Goal: Information Seeking & Learning: Learn about a topic

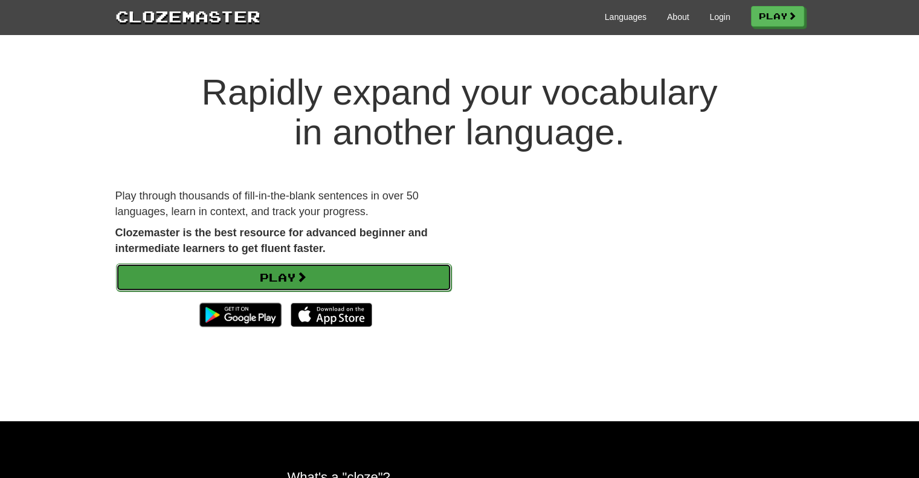
click at [301, 277] on span at bounding box center [301, 276] width 11 height 11
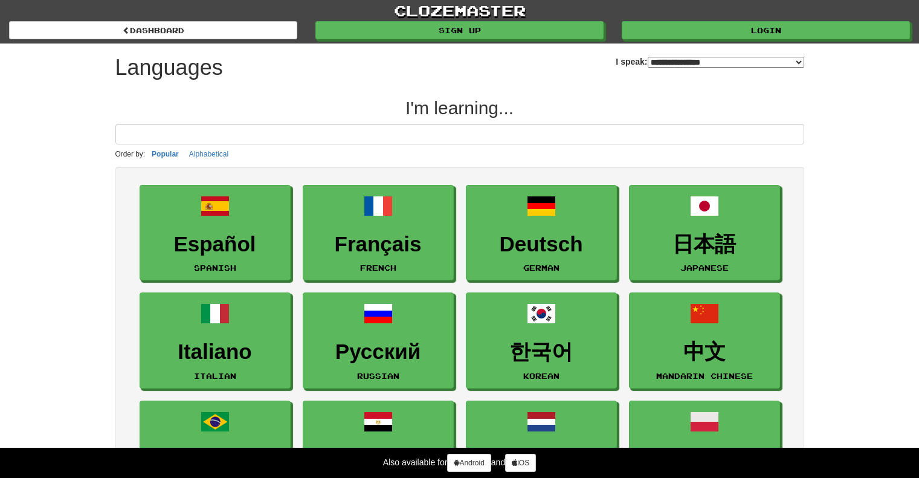
select select "*******"
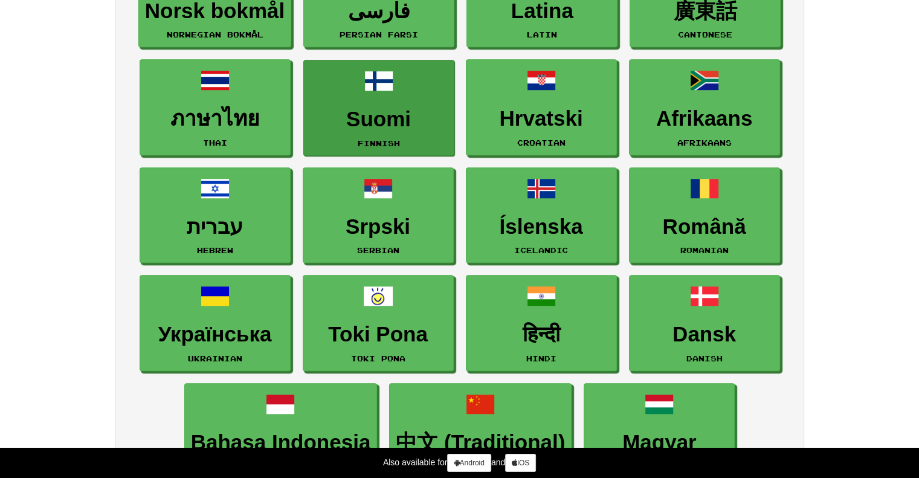
scroll to position [725, 0]
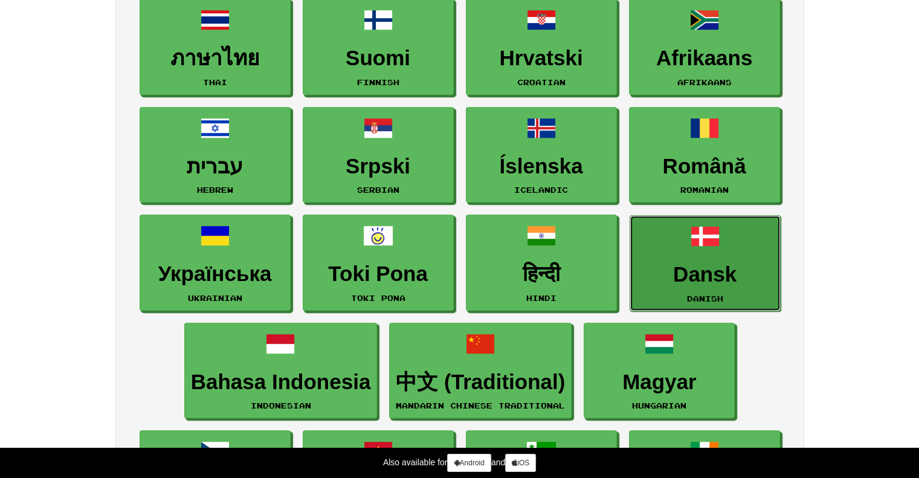
click at [710, 263] on h3 "Dansk" at bounding box center [705, 275] width 138 height 24
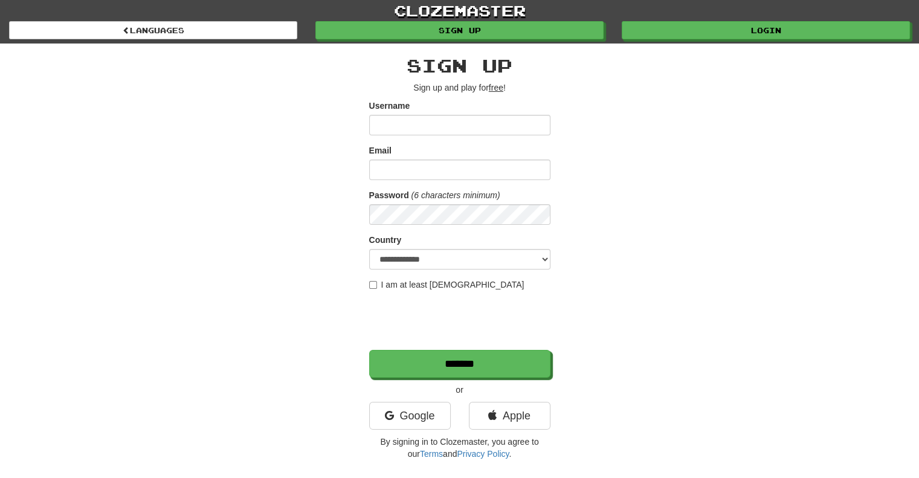
click at [402, 123] on input "Username" at bounding box center [459, 125] width 181 height 21
type input "*****"
click at [403, 166] on input "Email" at bounding box center [459, 169] width 181 height 21
type input "**********"
select select "**"
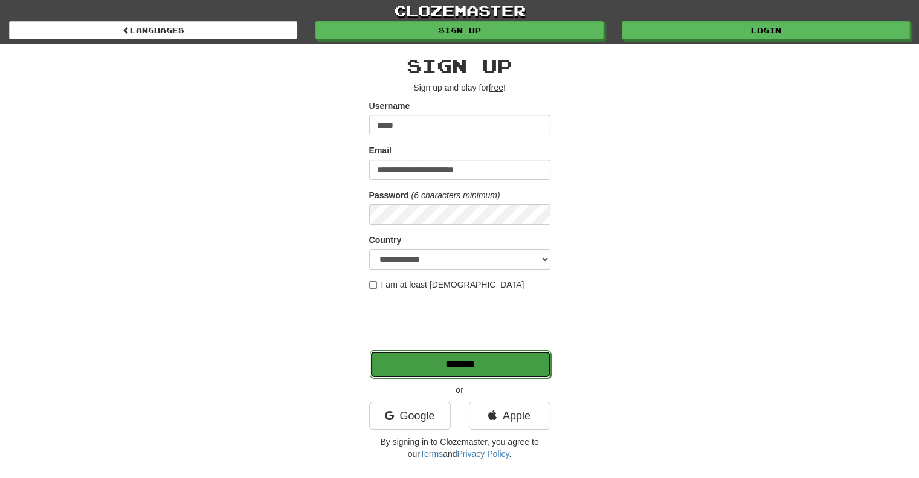
click at [457, 367] on input "*******" at bounding box center [460, 364] width 181 height 28
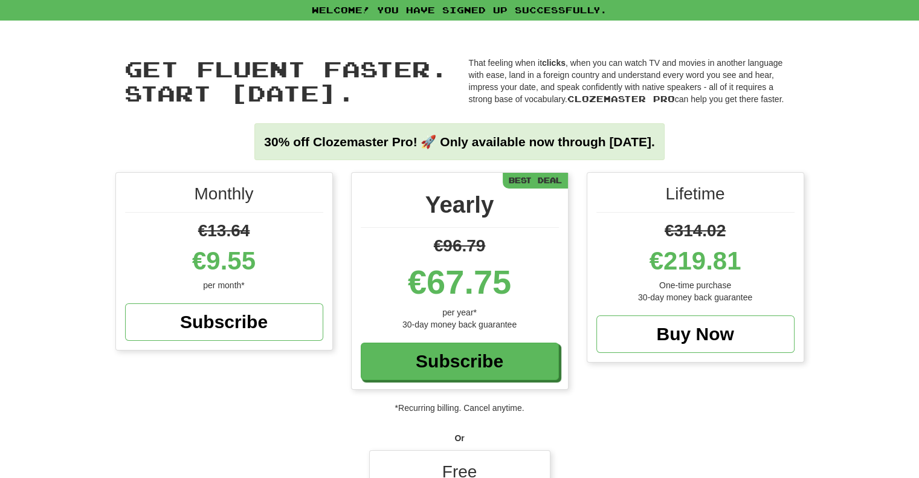
scroll to position [60, 0]
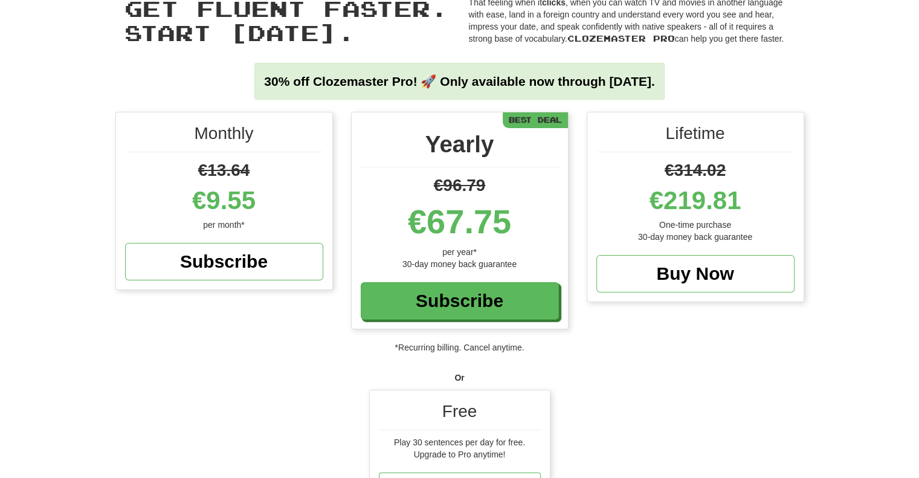
click at [473, 411] on div "Free" at bounding box center [460, 414] width 162 height 31
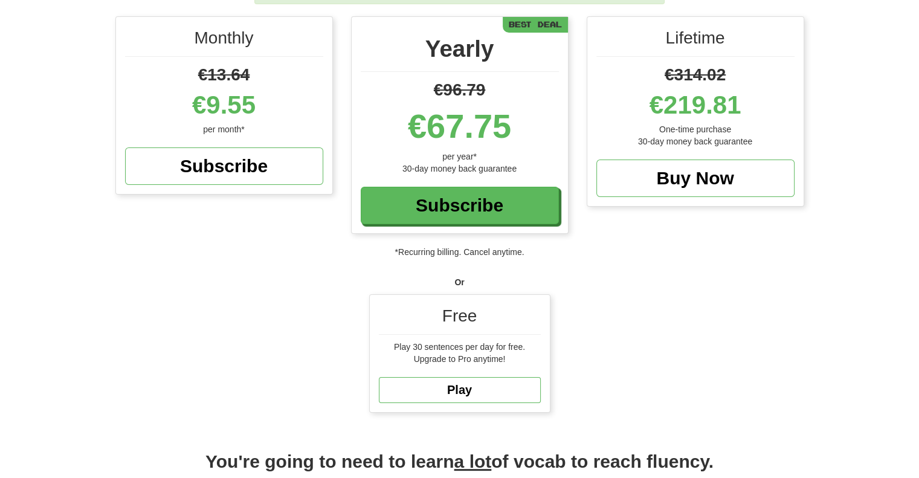
scroll to position [181, 0]
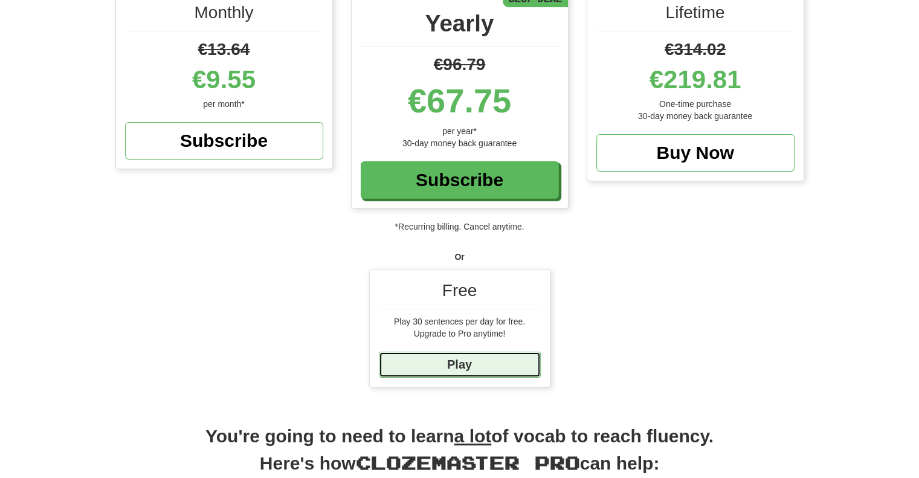
click at [462, 367] on link "Play" at bounding box center [460, 364] width 162 height 26
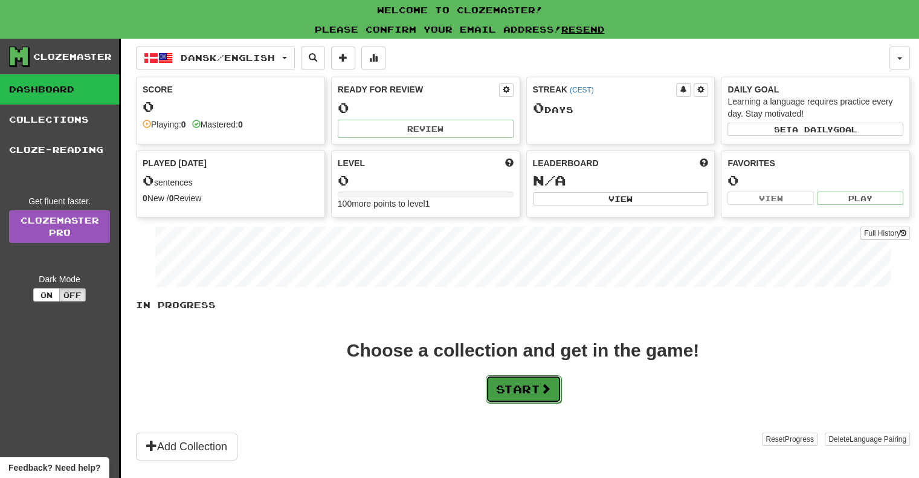
click at [530, 383] on button "Start" at bounding box center [523, 389] width 75 height 28
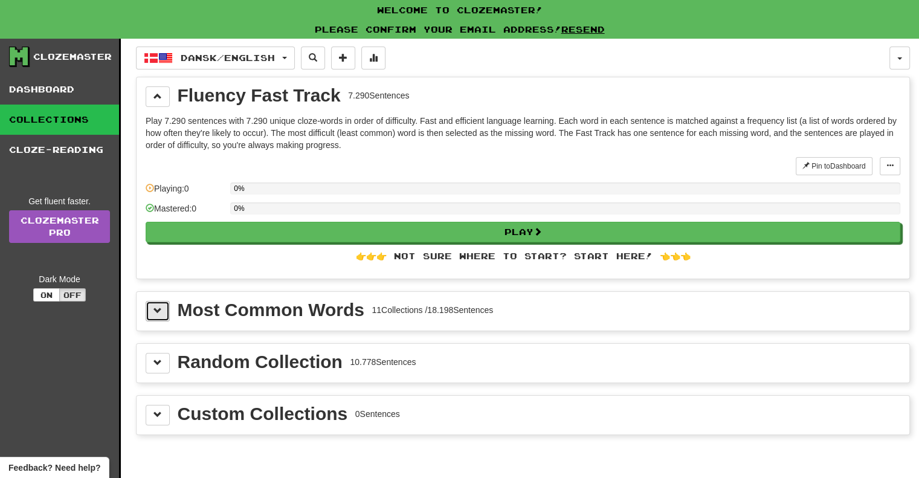
click at [155, 309] on span at bounding box center [157, 310] width 8 height 8
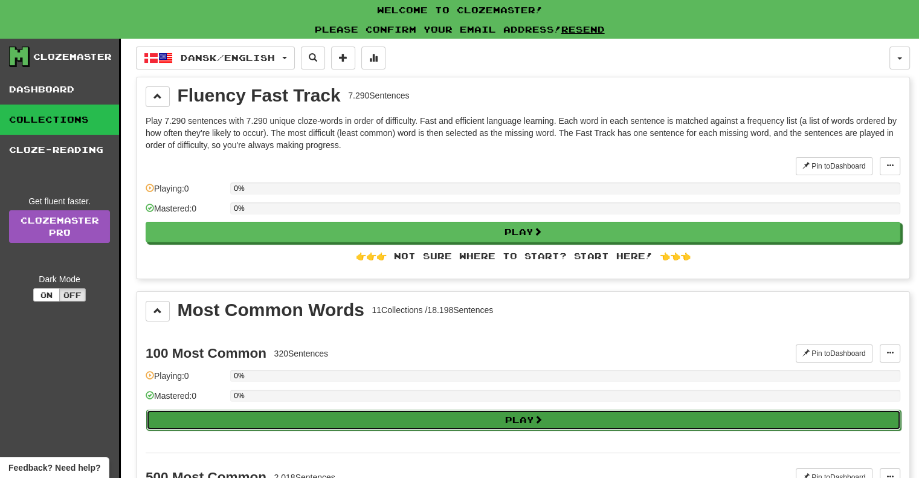
click at [521, 422] on button "Play" at bounding box center [523, 419] width 754 height 21
select select "**"
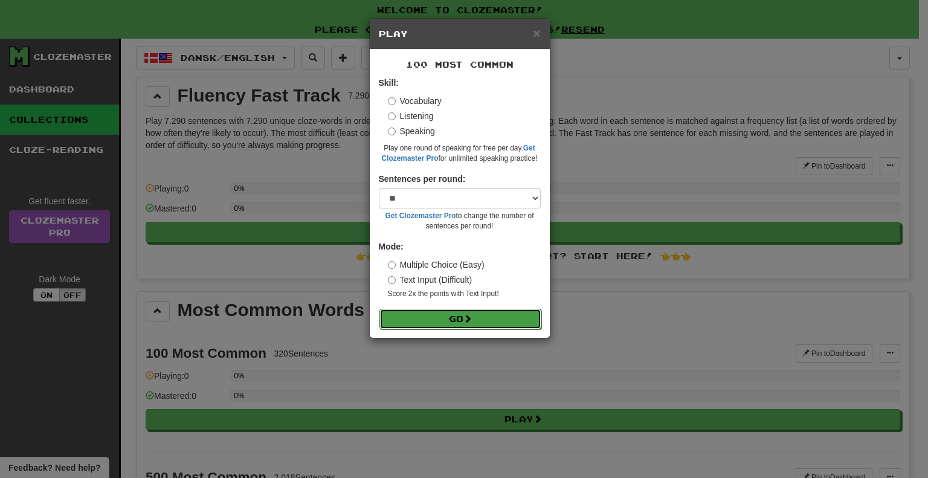
click at [462, 327] on button "Go" at bounding box center [460, 319] width 162 height 21
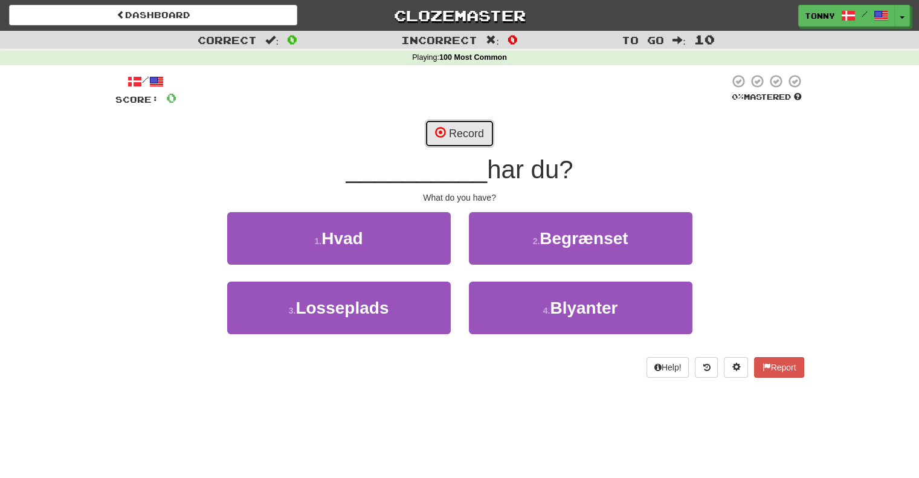
click at [467, 139] on button "Record" at bounding box center [459, 134] width 69 height 28
click at [452, 145] on button "Record" at bounding box center [459, 134] width 69 height 28
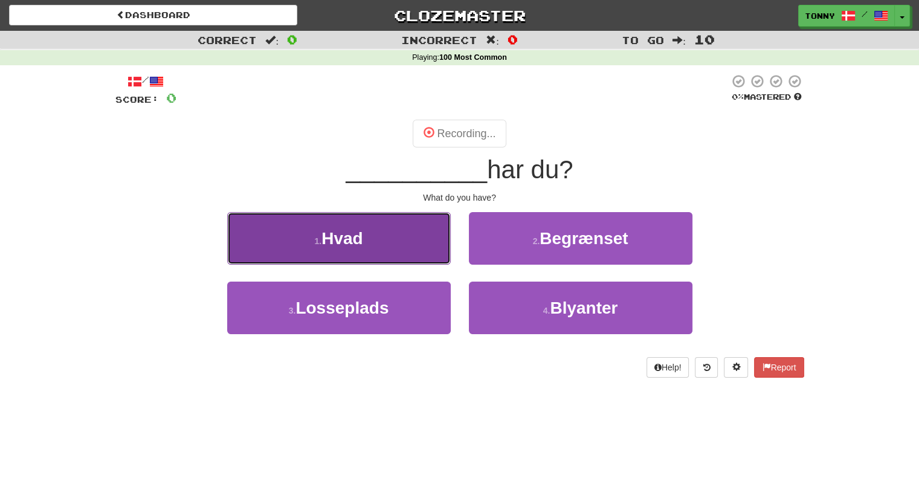
click at [359, 237] on span "Hvad" at bounding box center [341, 238] width 41 height 19
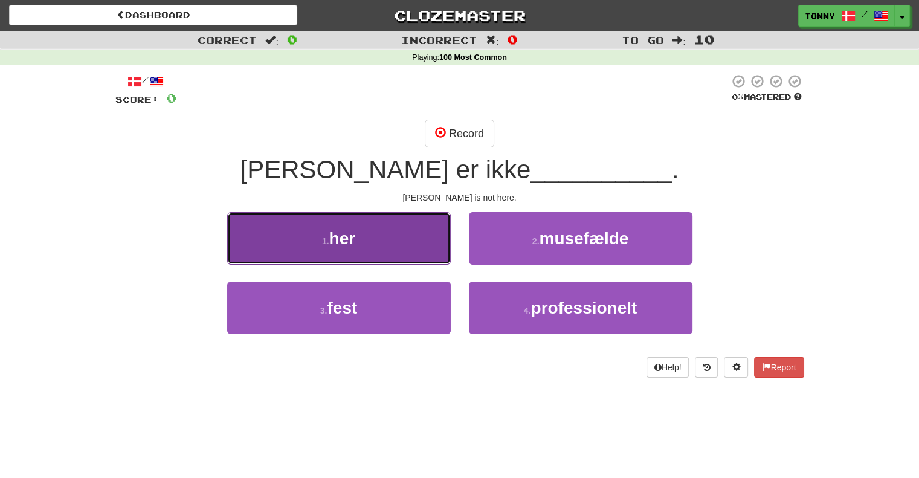
click at [371, 234] on button "1 . her" at bounding box center [338, 238] width 223 height 53
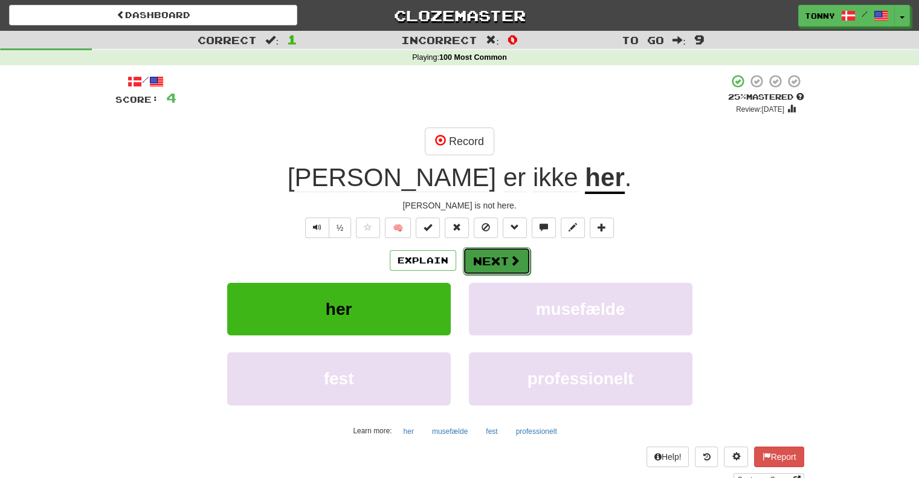
click at [492, 262] on button "Next" at bounding box center [497, 261] width 68 height 28
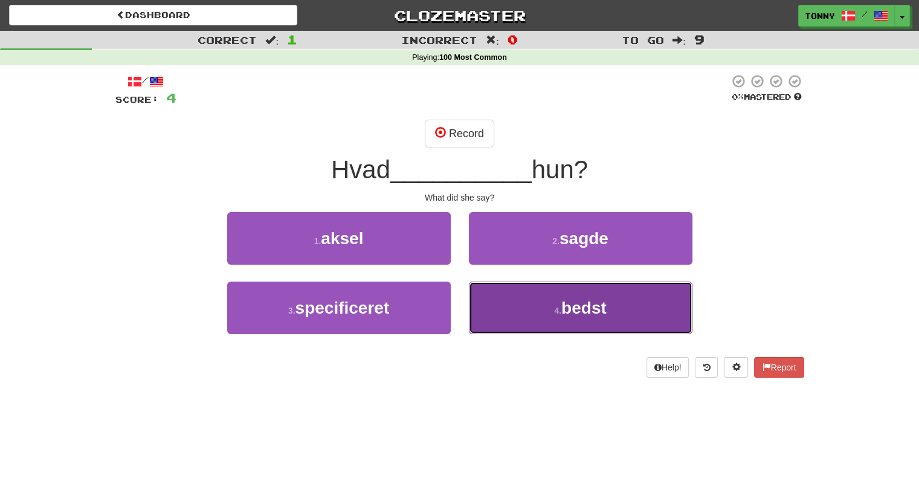
click at [563, 306] on span "bedst" at bounding box center [583, 307] width 45 height 19
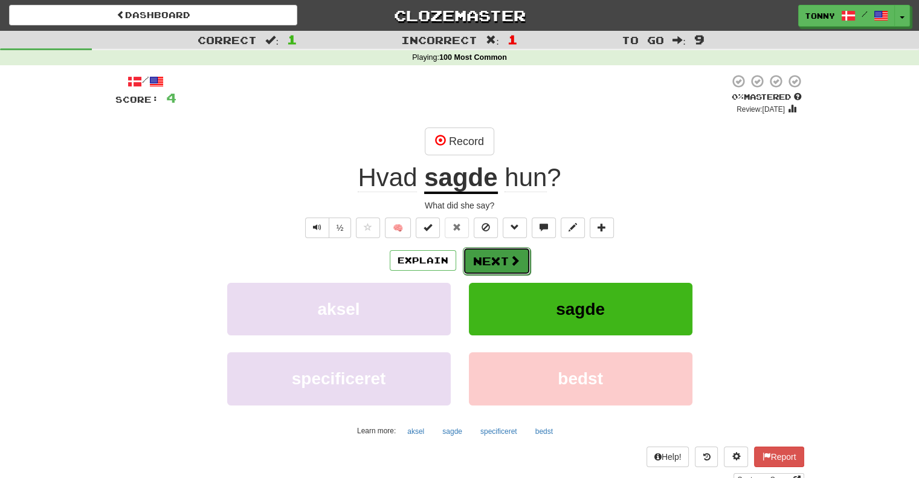
click at [504, 260] on button "Next" at bounding box center [497, 261] width 68 height 28
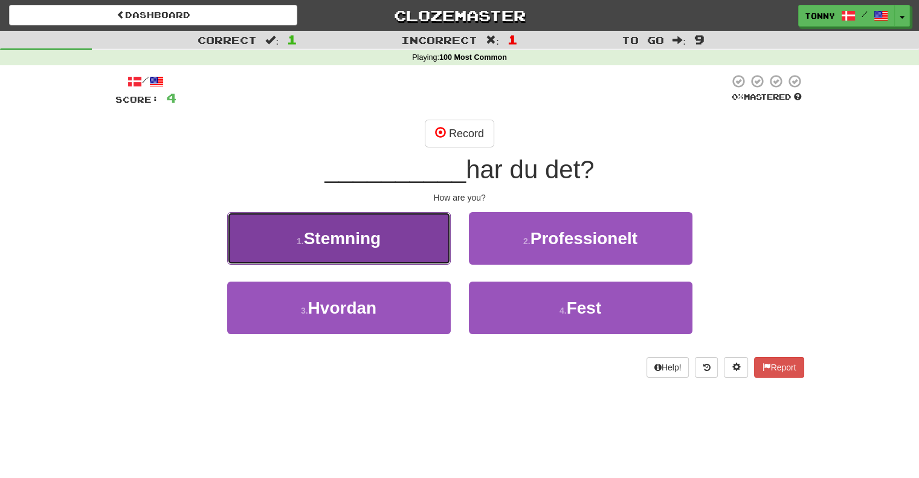
click at [379, 248] on button "1 . Stemning" at bounding box center [338, 238] width 223 height 53
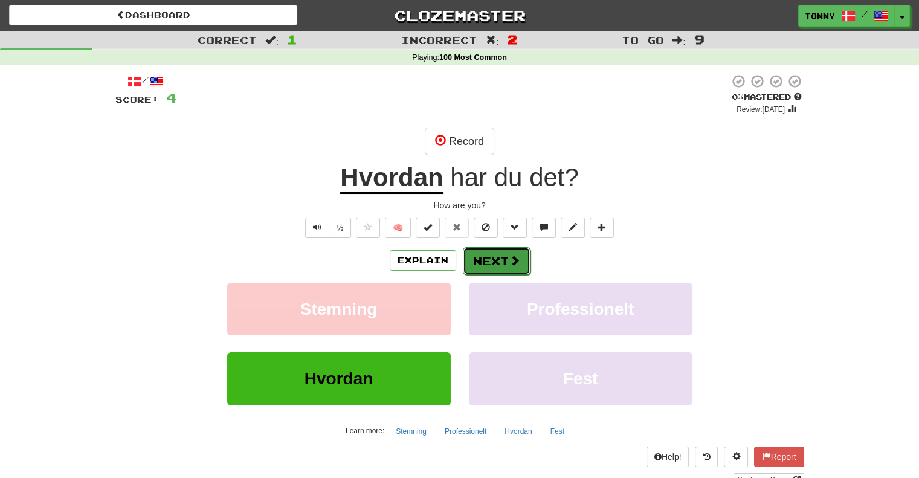
click at [501, 262] on button "Next" at bounding box center [497, 261] width 68 height 28
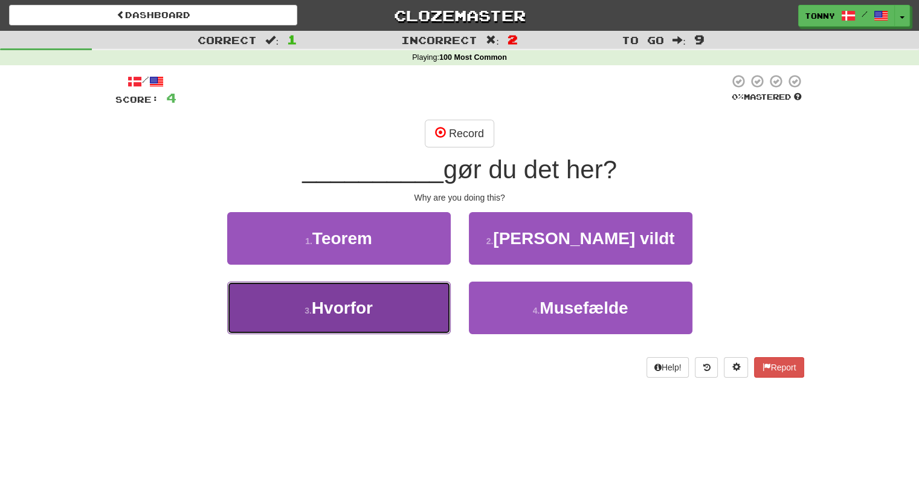
click at [375, 298] on button "3 . Hvorfor" at bounding box center [338, 307] width 223 height 53
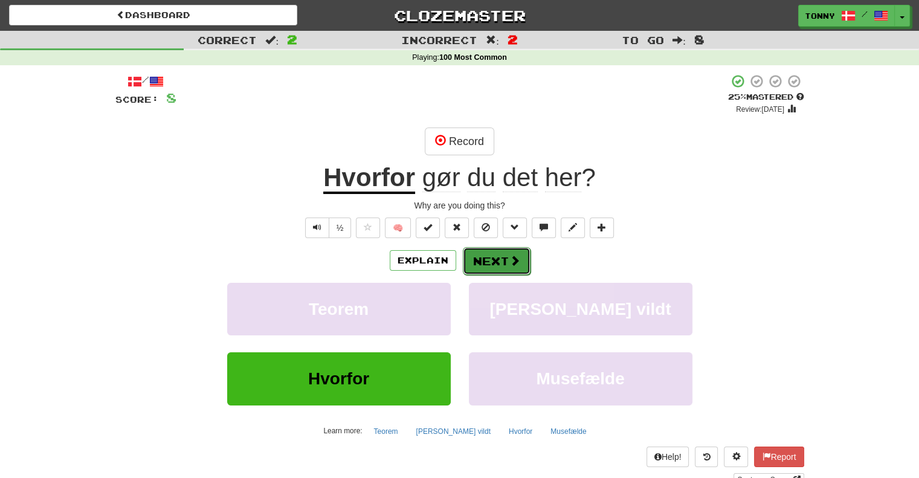
click at [518, 263] on span at bounding box center [514, 260] width 11 height 11
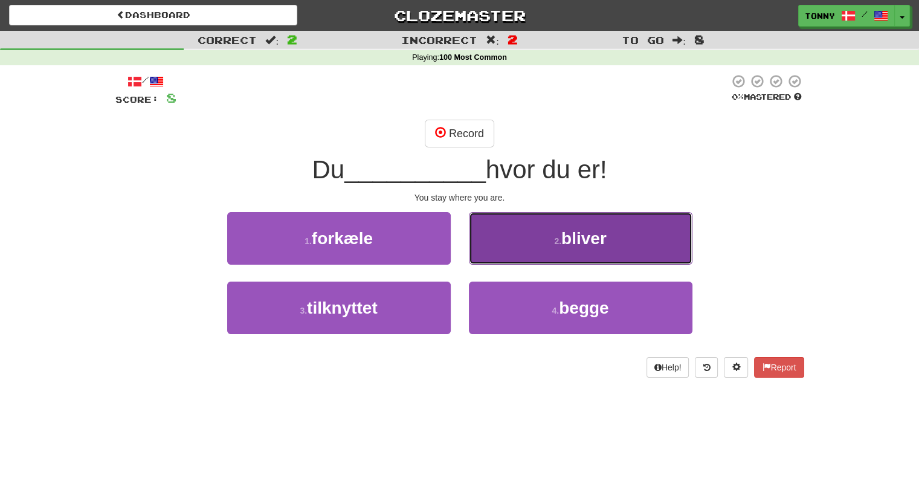
click at [598, 243] on span "bliver" at bounding box center [583, 238] width 45 height 19
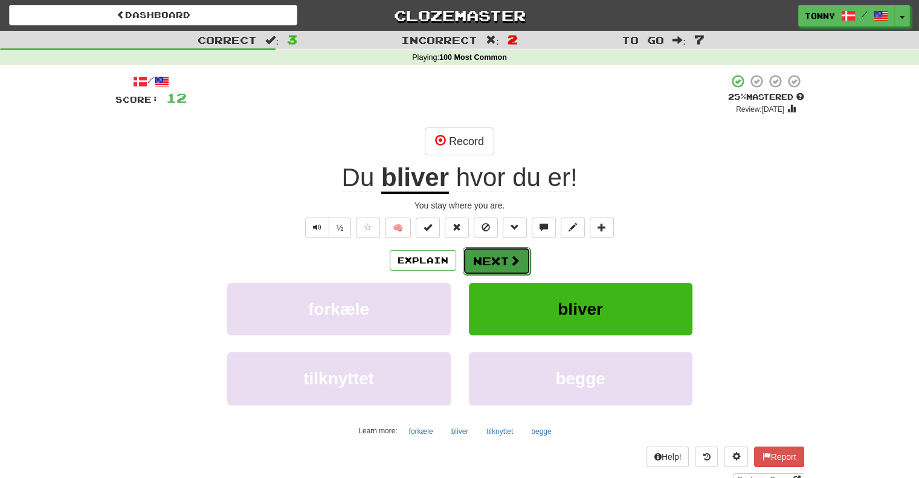
click at [511, 262] on span at bounding box center [514, 260] width 11 height 11
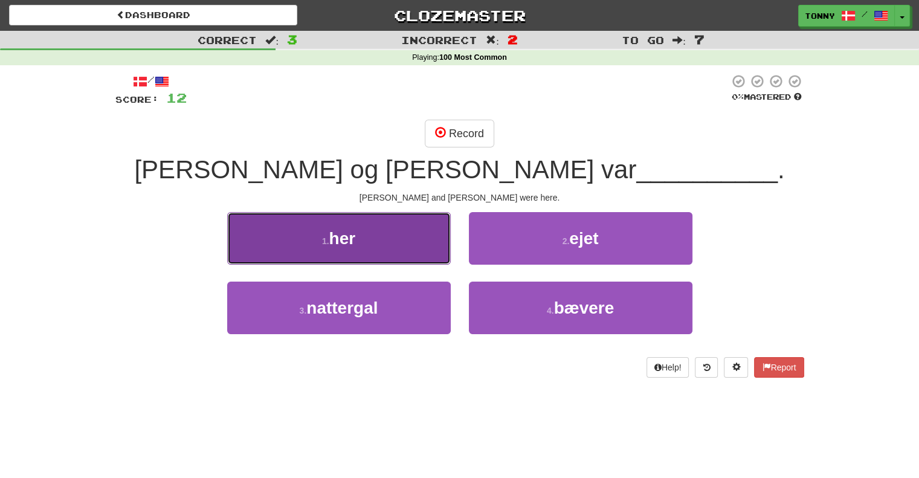
click at [378, 245] on button "1 . her" at bounding box center [338, 238] width 223 height 53
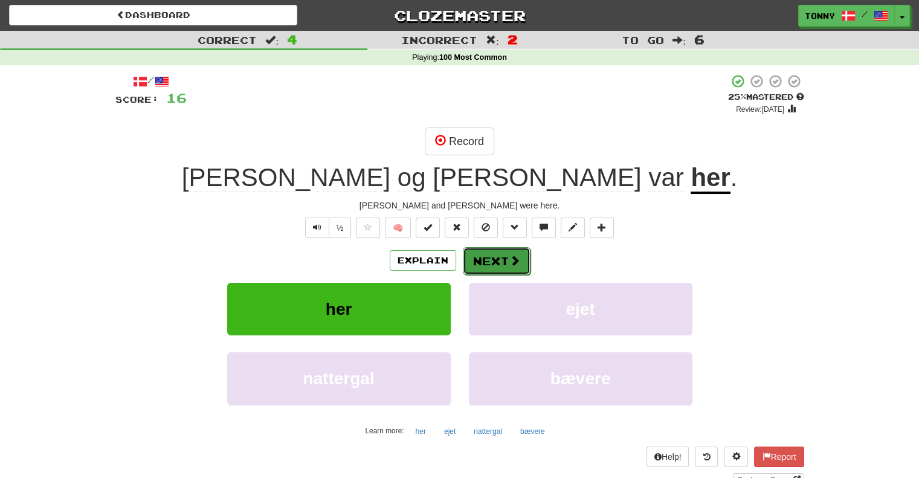
click at [505, 263] on button "Next" at bounding box center [497, 261] width 68 height 28
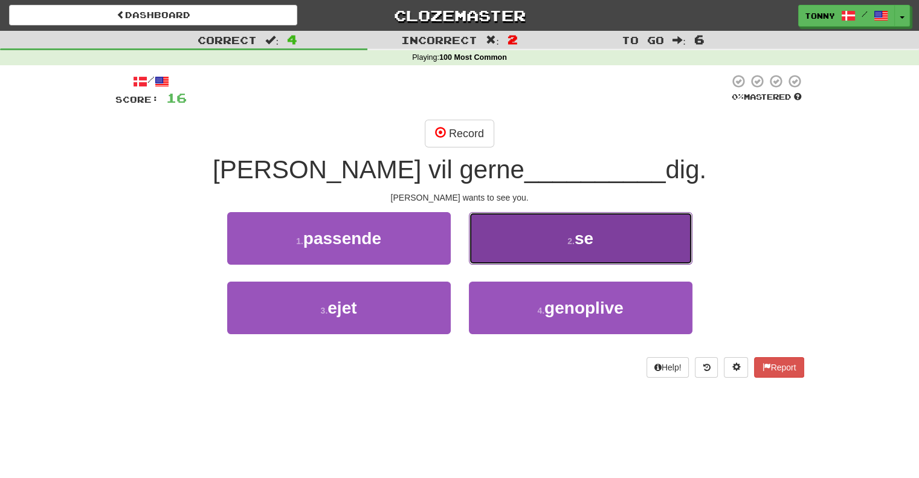
click at [571, 238] on small "2 ." at bounding box center [570, 241] width 7 height 10
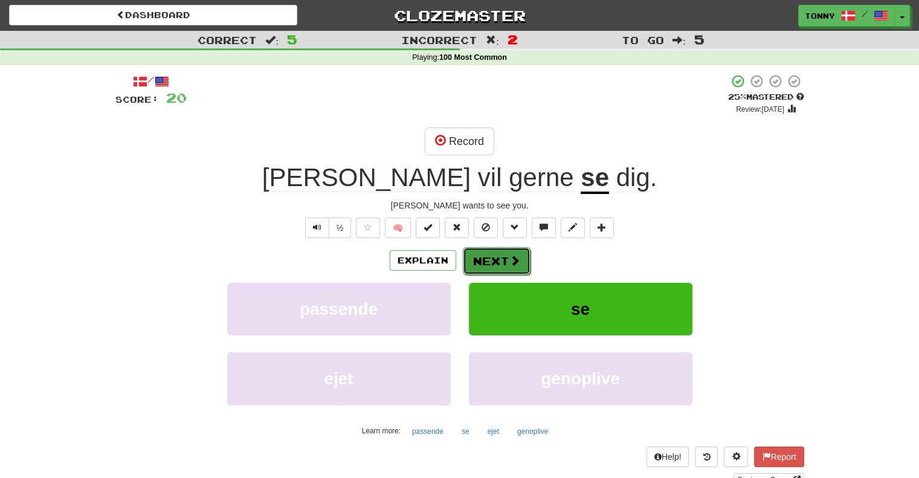
click at [509, 266] on span at bounding box center [514, 260] width 11 height 11
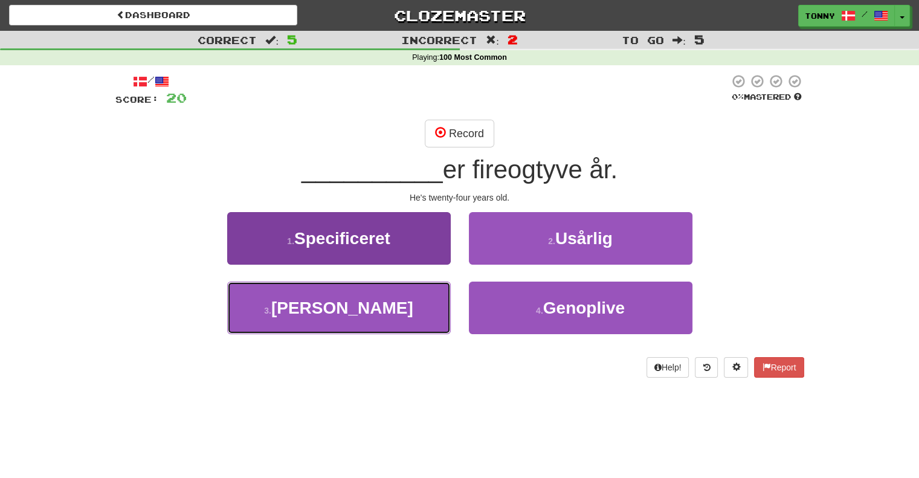
click at [385, 311] on button "3 . Han" at bounding box center [338, 307] width 223 height 53
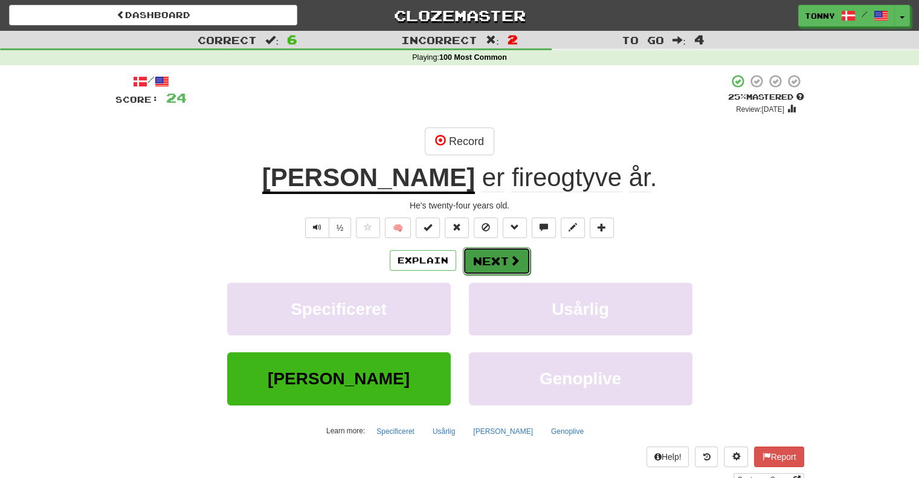
click at [508, 268] on button "Next" at bounding box center [497, 261] width 68 height 28
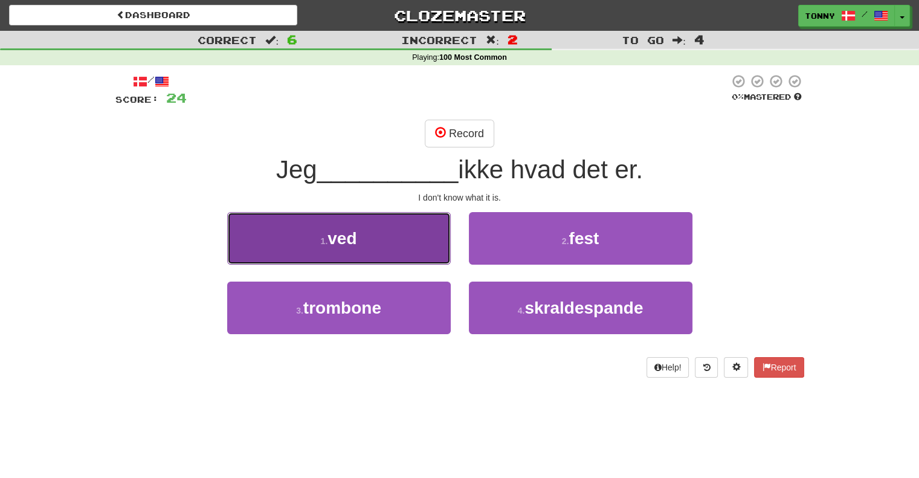
click at [368, 250] on button "1 . ved" at bounding box center [338, 238] width 223 height 53
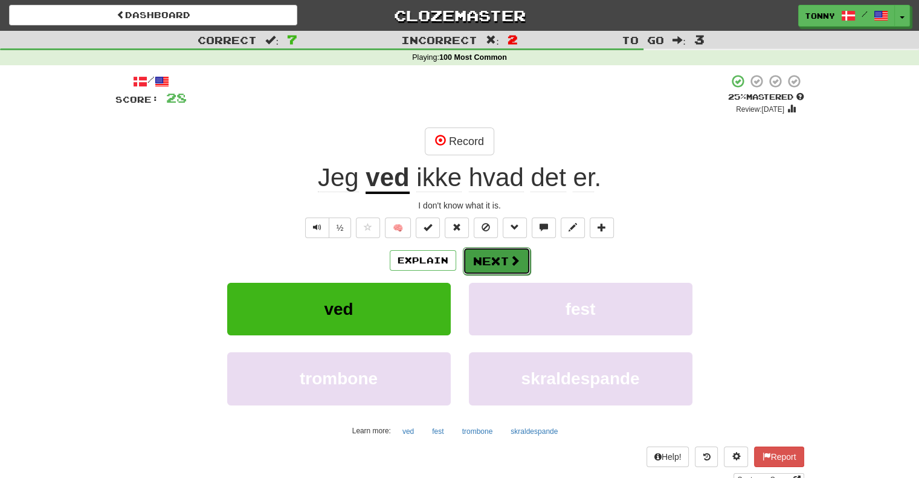
click at [491, 260] on button "Next" at bounding box center [497, 261] width 68 height 28
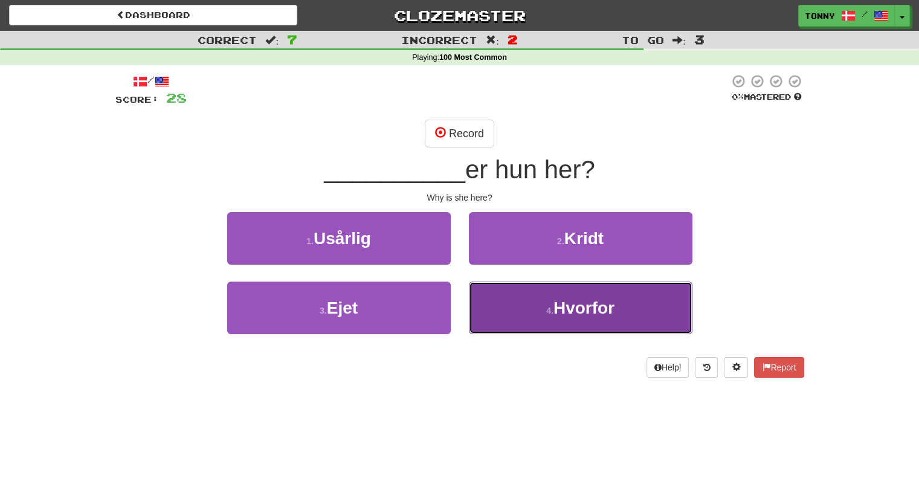
click at [571, 309] on span "Hvorfor" at bounding box center [583, 307] width 61 height 19
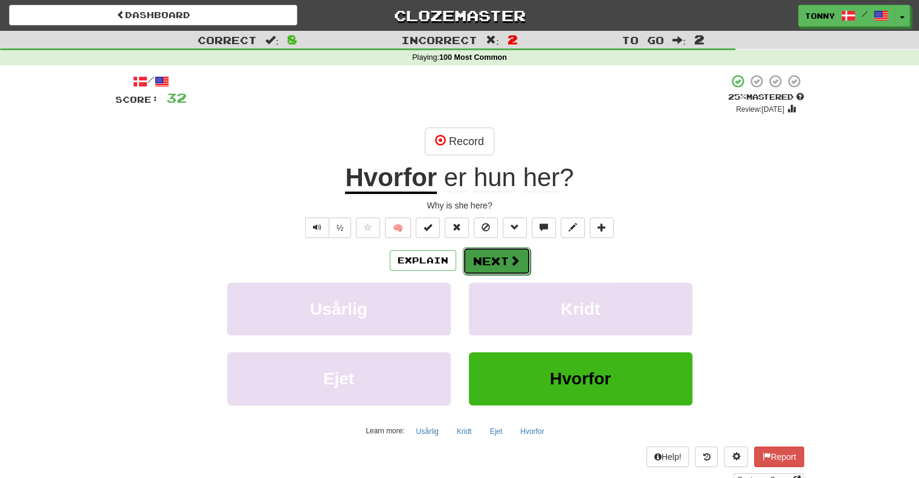
click at [513, 264] on span at bounding box center [514, 260] width 11 height 11
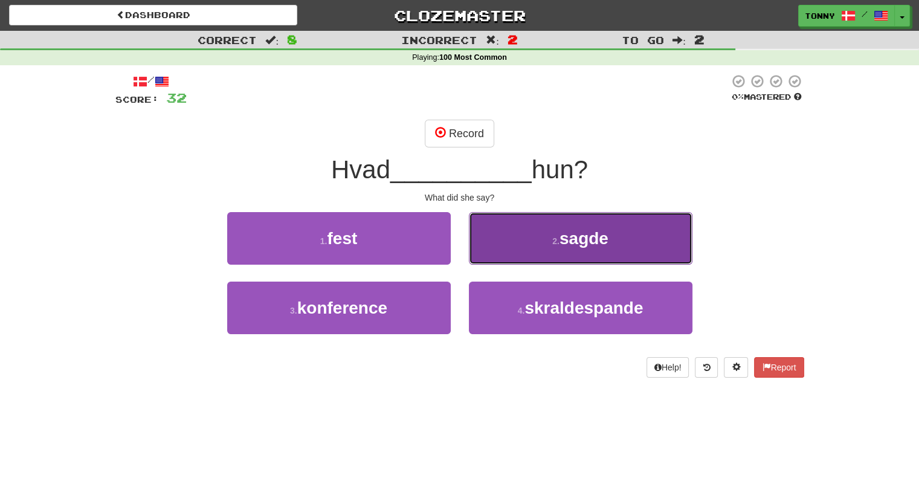
click at [579, 253] on button "2 . sagde" at bounding box center [580, 238] width 223 height 53
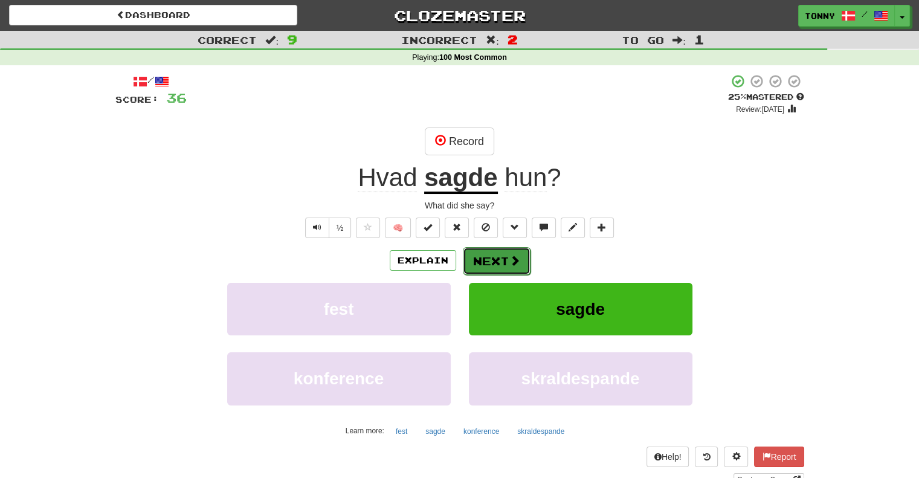
click at [504, 263] on button "Next" at bounding box center [497, 261] width 68 height 28
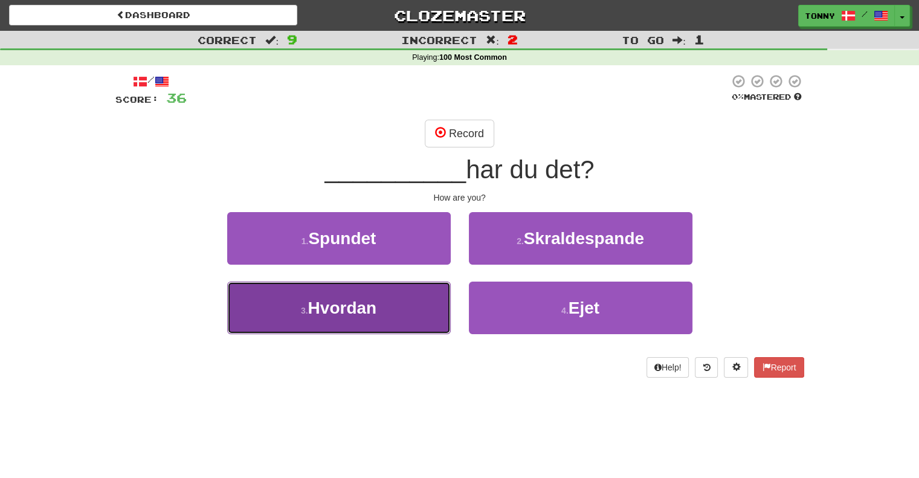
click at [362, 307] on span "Hvordan" at bounding box center [342, 307] width 69 height 19
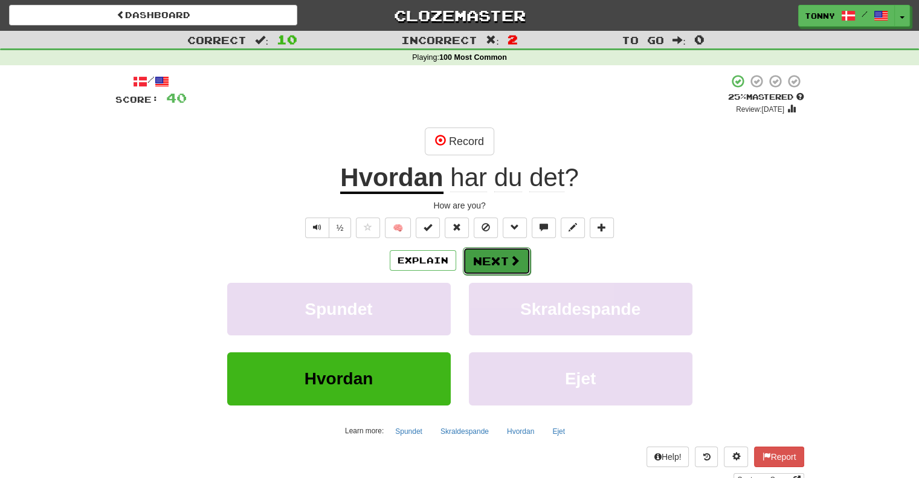
click at [503, 260] on button "Next" at bounding box center [497, 261] width 68 height 28
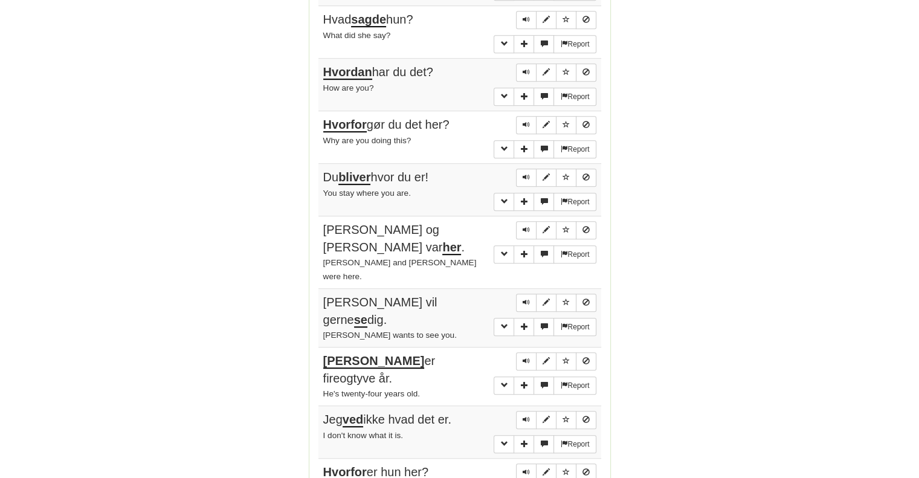
scroll to position [785, 0]
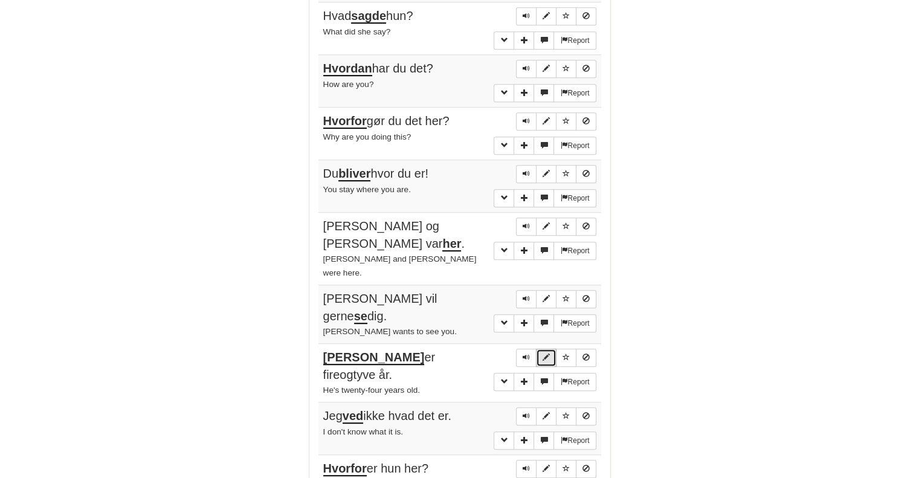
click at [547, 353] on span "Sentence controls" at bounding box center [545, 356] width 7 height 7
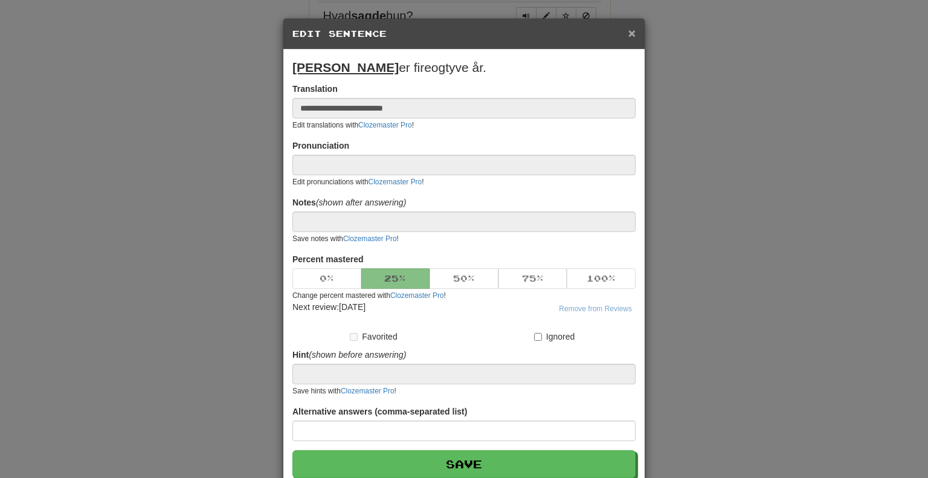
click at [628, 34] on span "×" at bounding box center [631, 33] width 7 height 14
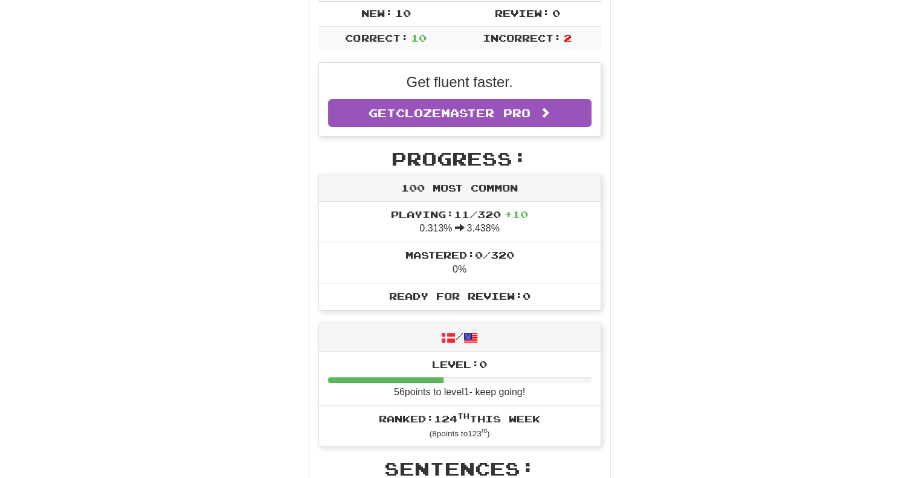
scroll to position [121, 0]
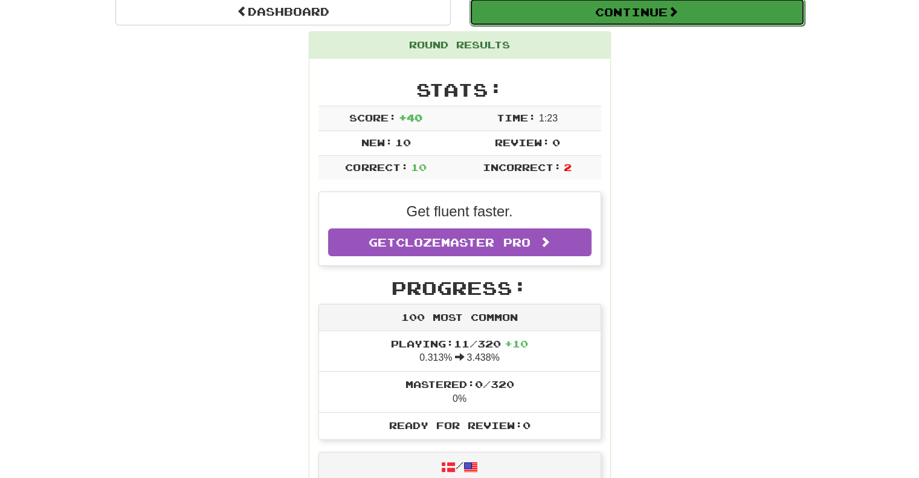
click at [651, 18] on button "Continue" at bounding box center [636, 12] width 335 height 28
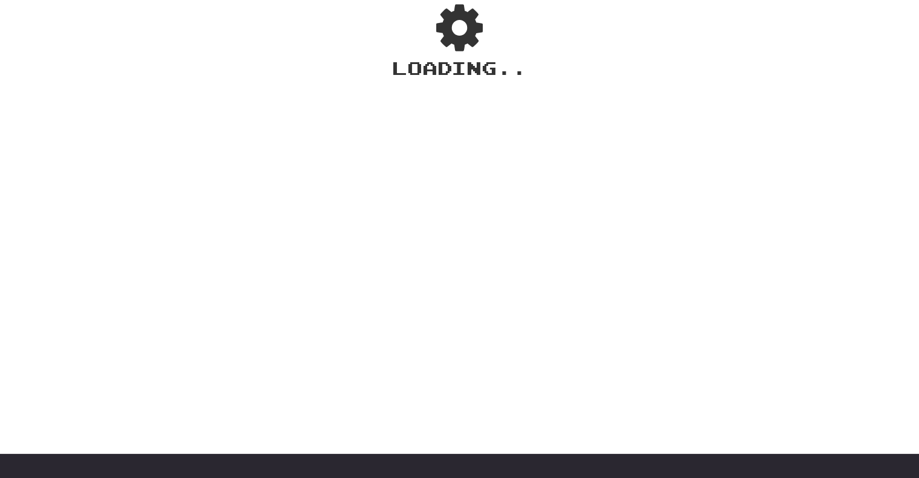
scroll to position [0, 0]
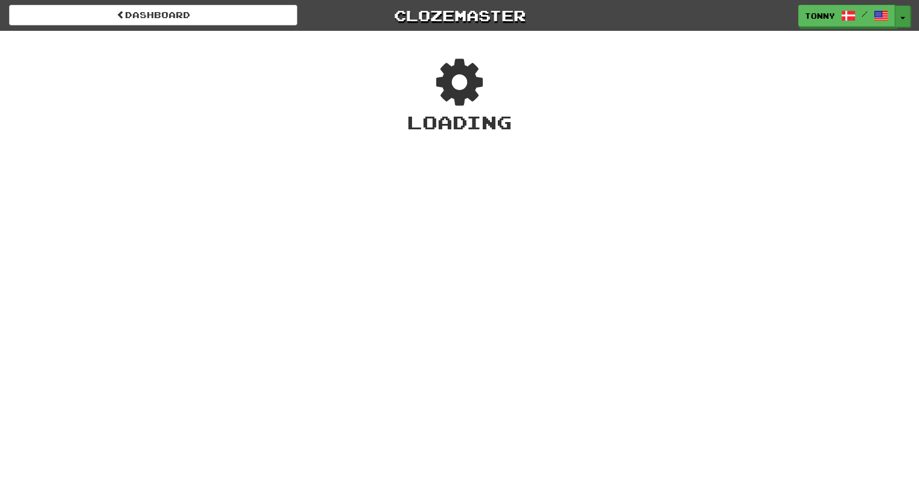
click at [902, 17] on span "button" at bounding box center [902, 18] width 5 height 2
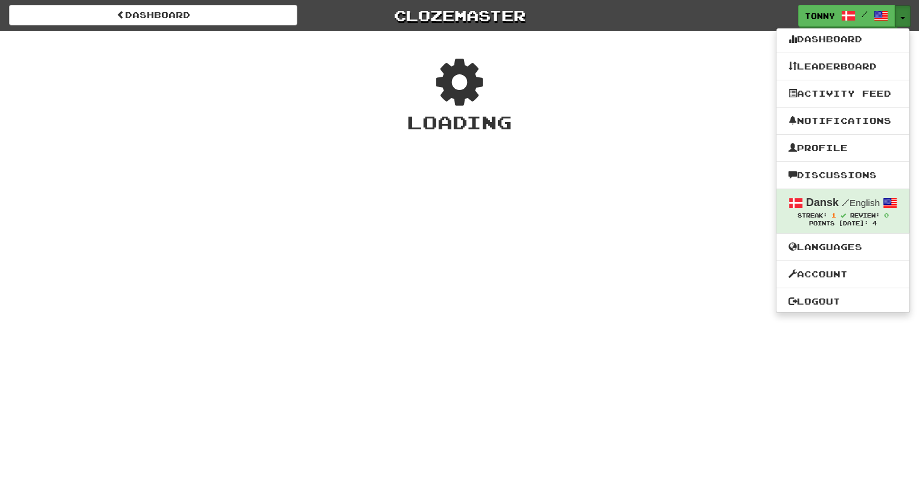
click at [902, 17] on span "button" at bounding box center [902, 18] width 5 height 2
